Goal: Navigation & Orientation: Understand site structure

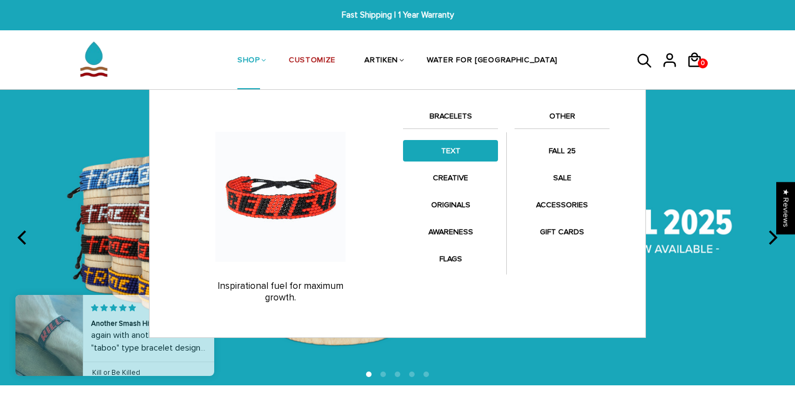
click at [454, 155] on link "TEXT" at bounding box center [450, 151] width 95 height 22
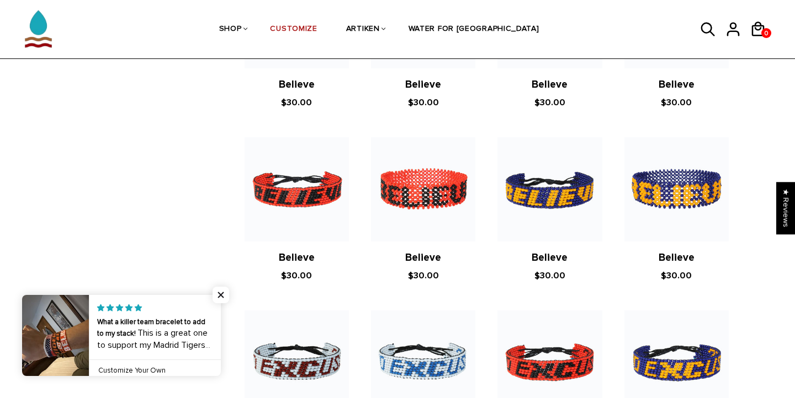
scroll to position [524, 0]
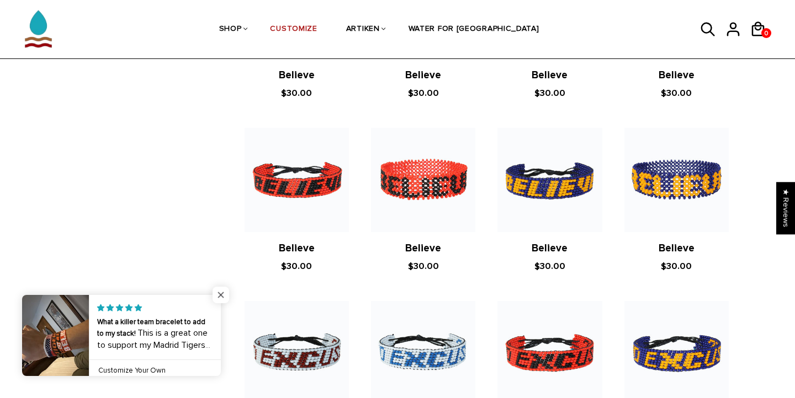
click at [226, 296] on span "Close popup widget" at bounding box center [220, 295] width 17 height 17
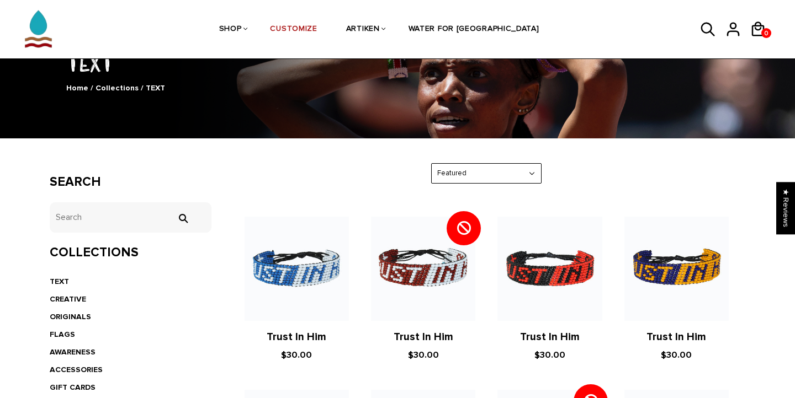
scroll to position [87, 0]
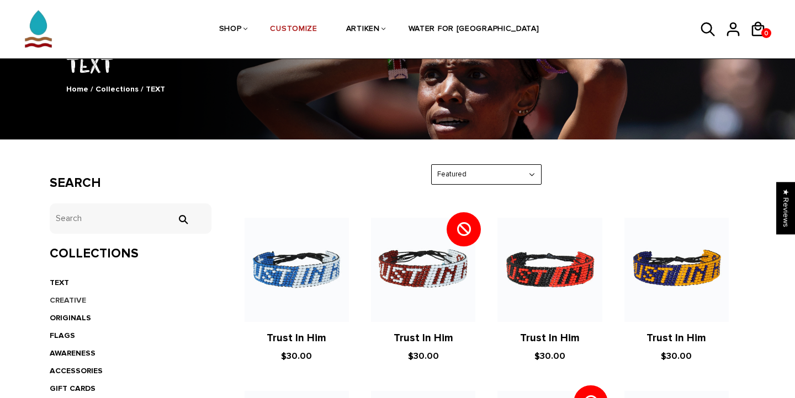
click at [74, 297] on link "CREATIVE" at bounding box center [68, 300] width 36 height 9
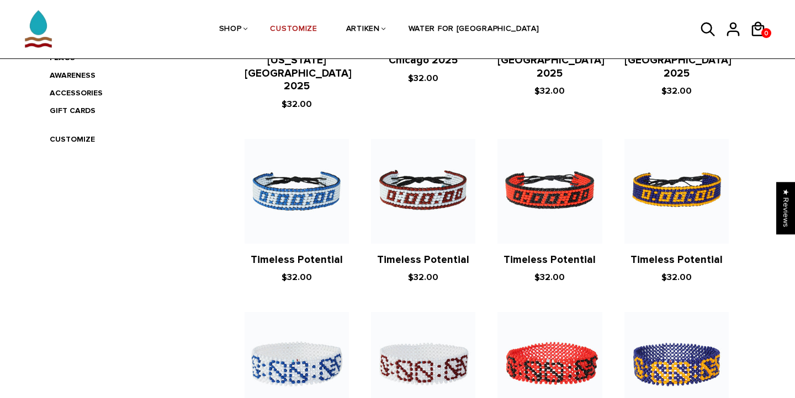
scroll to position [286, 0]
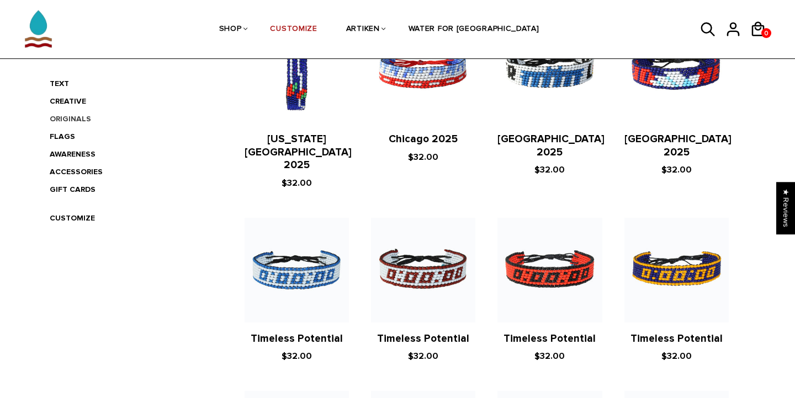
click at [72, 116] on link "ORIGINALS" at bounding box center [70, 118] width 41 height 9
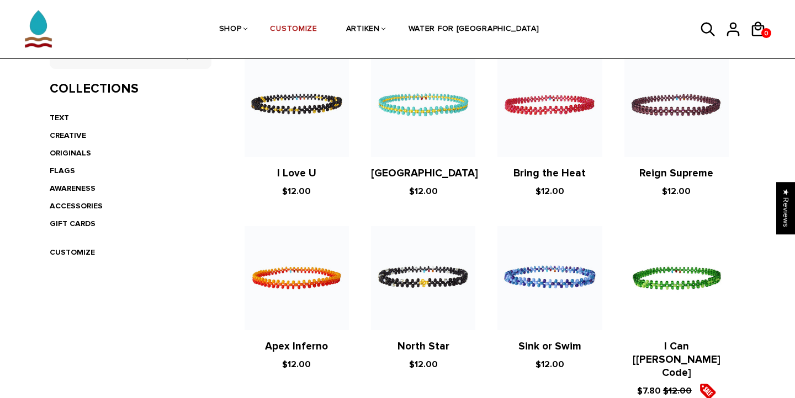
scroll to position [254, 0]
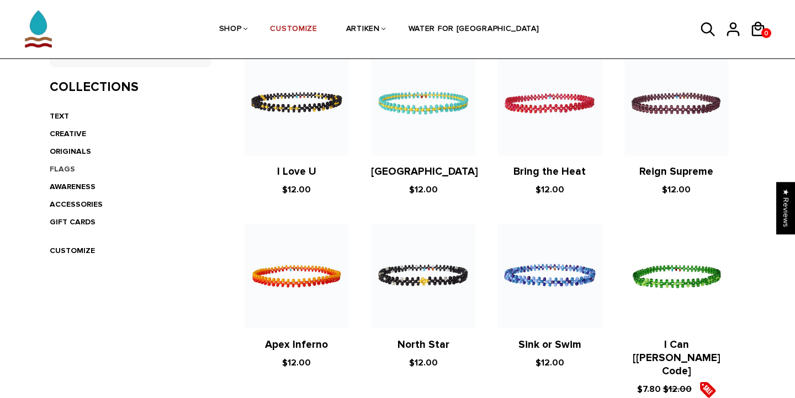
click at [66, 166] on link "FLAGS" at bounding box center [62, 168] width 25 height 9
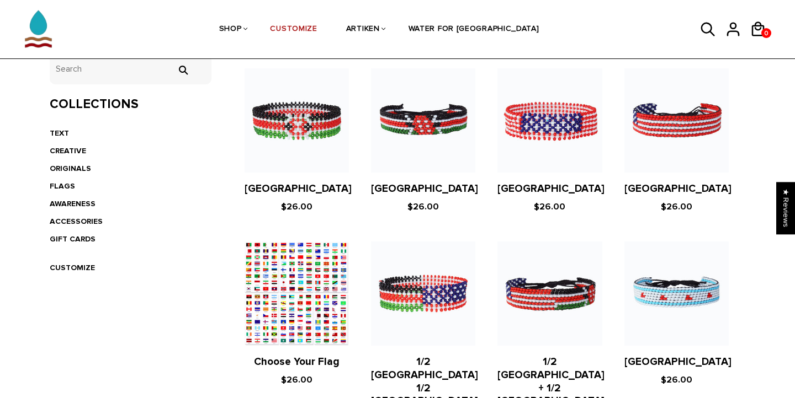
scroll to position [102, 0]
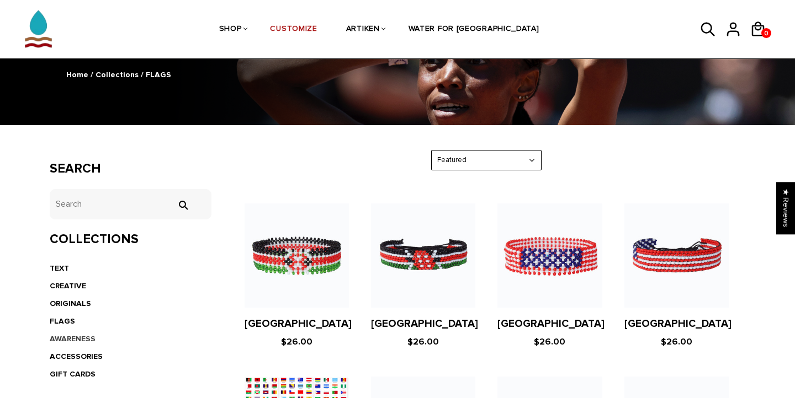
click at [72, 335] on link "AWARENESS" at bounding box center [73, 338] width 46 height 9
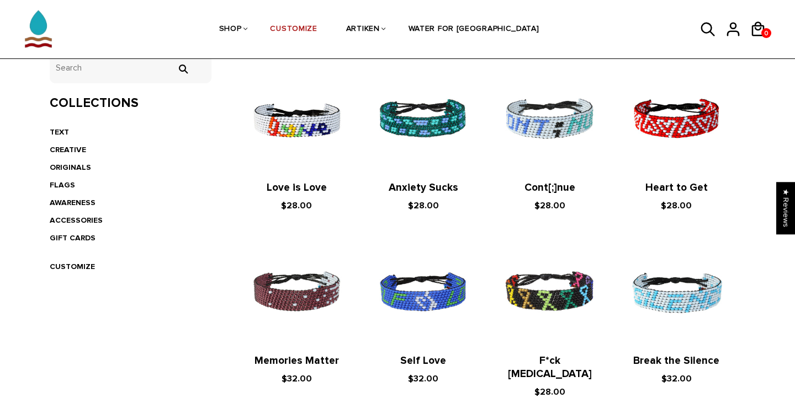
scroll to position [238, 0]
click at [72, 211] on li "ACCESSORIES" at bounding box center [131, 220] width 162 height 18
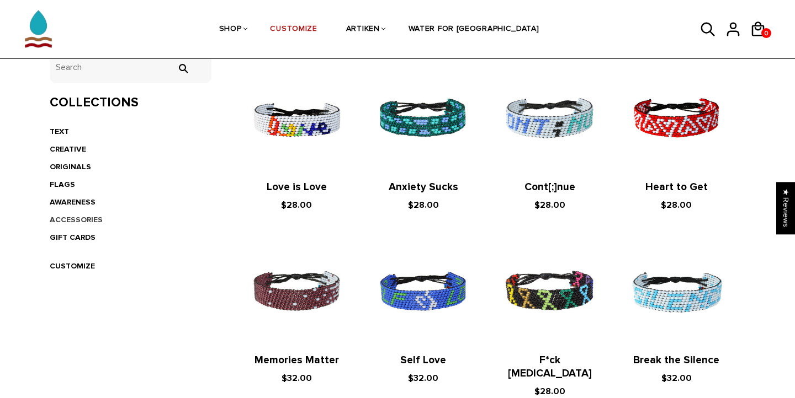
click at [74, 215] on link "ACCESSORIES" at bounding box center [76, 219] width 53 height 9
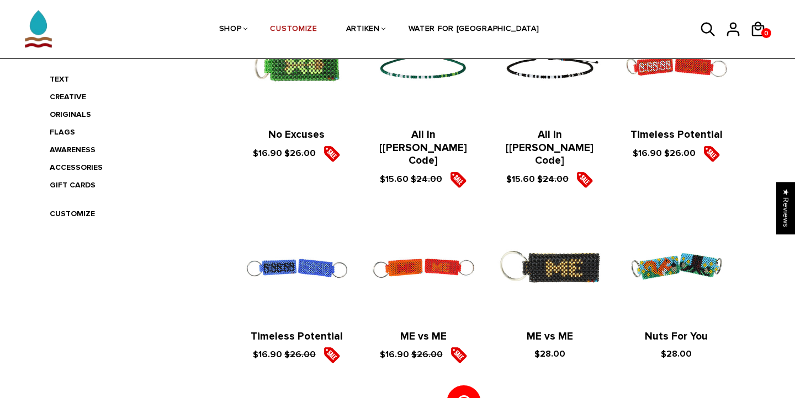
scroll to position [162, 0]
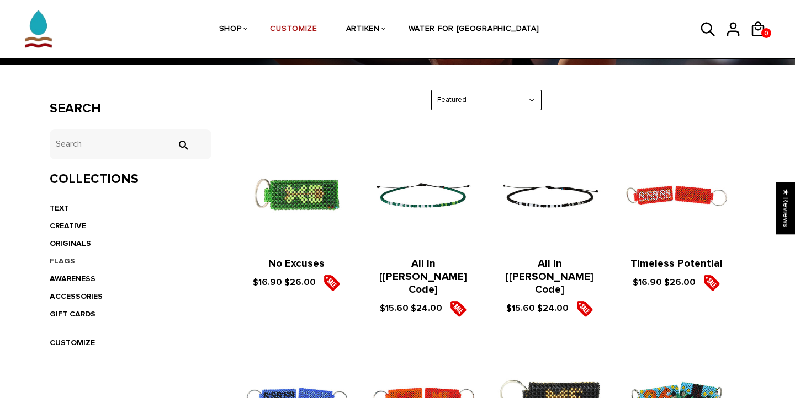
click at [63, 260] on link "FLAGS" at bounding box center [62, 261] width 25 height 9
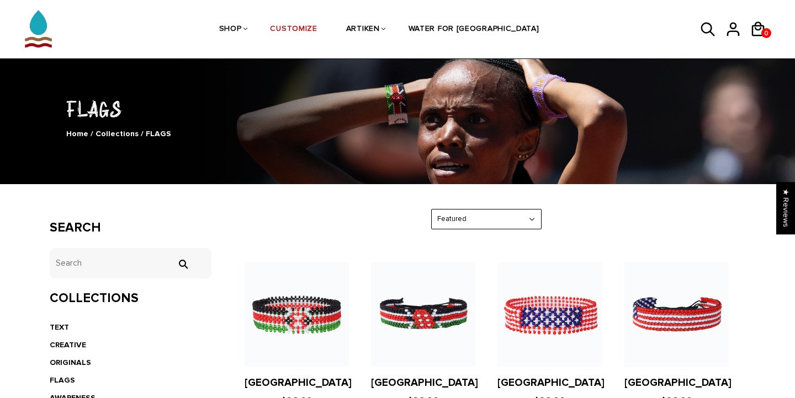
scroll to position [48, 0]
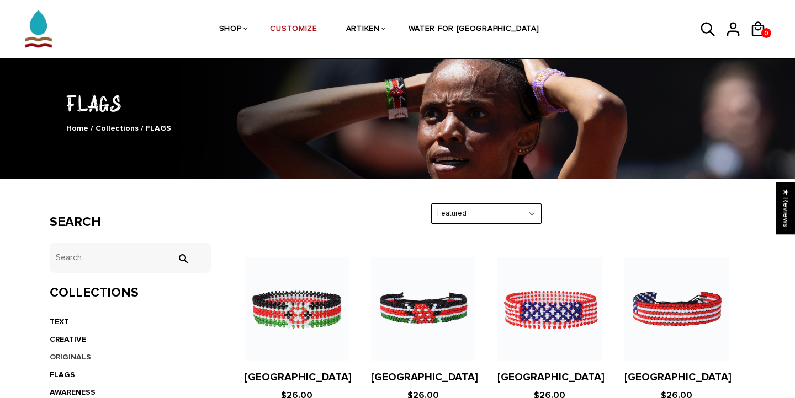
click at [72, 358] on link "ORIGINALS" at bounding box center [70, 357] width 41 height 9
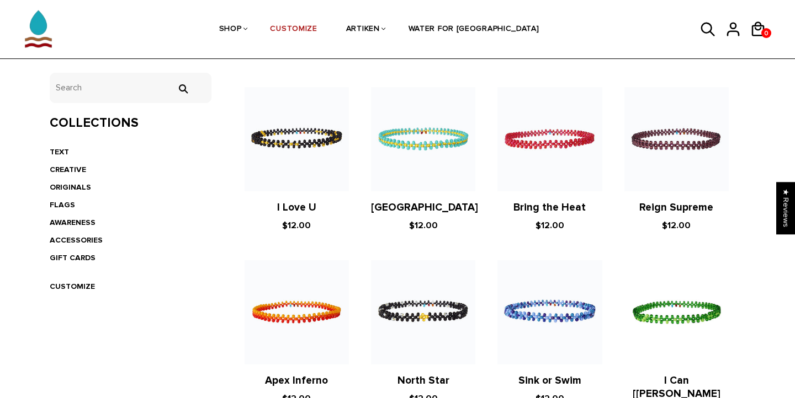
scroll to position [159, 0]
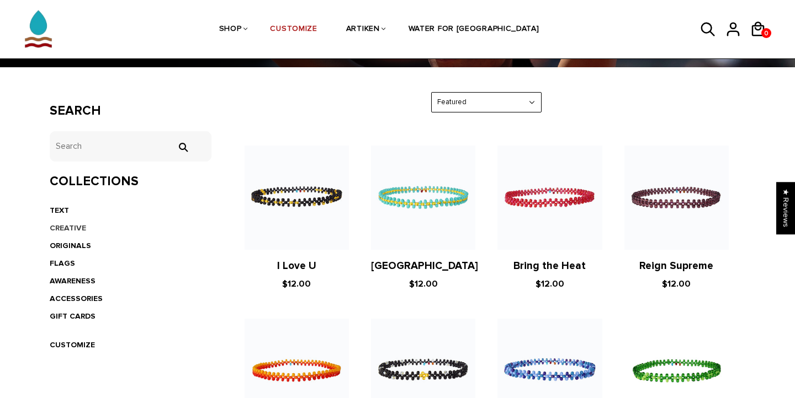
click at [79, 230] on link "CREATIVE" at bounding box center [68, 227] width 36 height 9
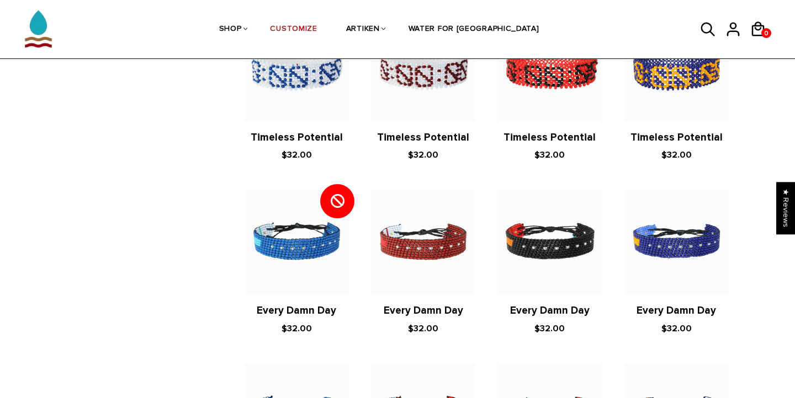
scroll to position [74, 0]
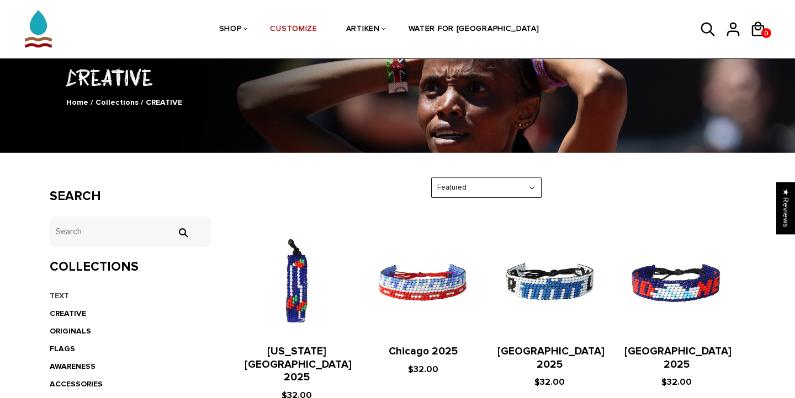
click at [64, 291] on link "TEXT" at bounding box center [59, 295] width 19 height 9
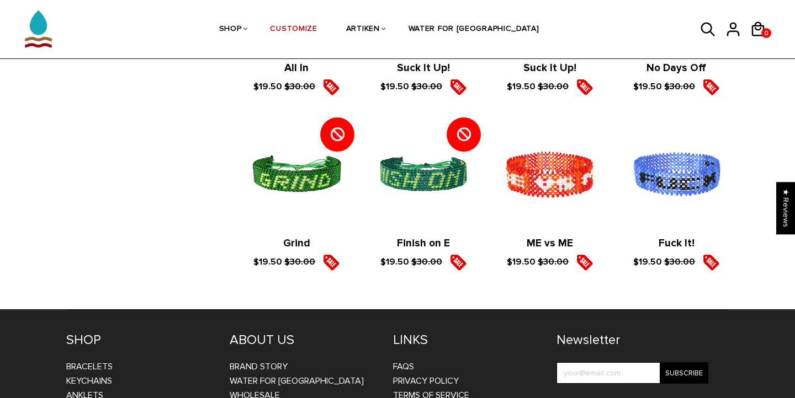
scroll to position [1749, 0]
